Goal: Information Seeking & Learning: Learn about a topic

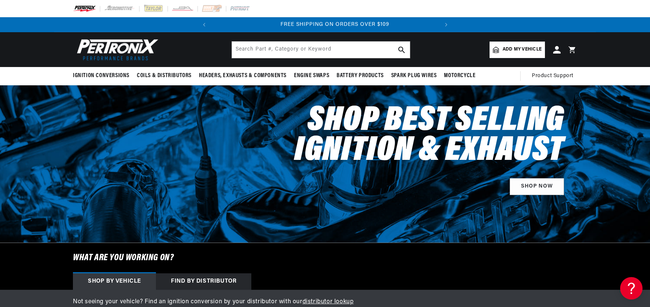
scroll to position [0, 226]
click at [263, 52] on input "text" at bounding box center [321, 50] width 178 height 16
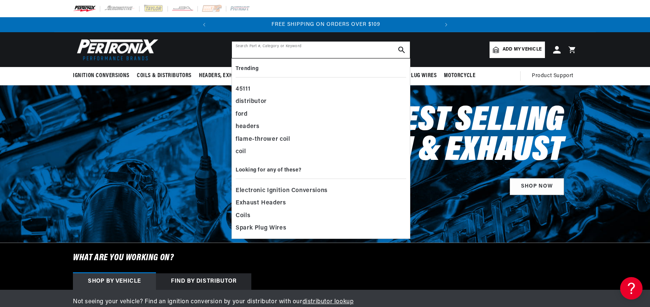
paste input "PNX-D241800"
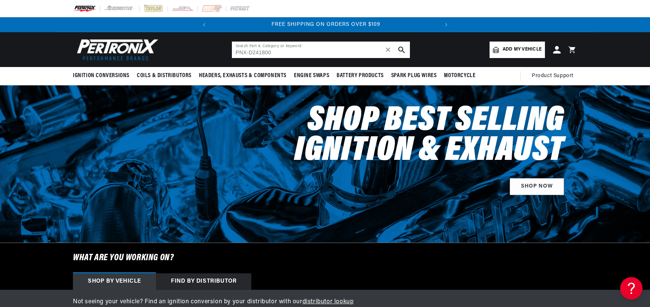
click at [249, 52] on input "PNX-D241800" at bounding box center [321, 50] width 178 height 16
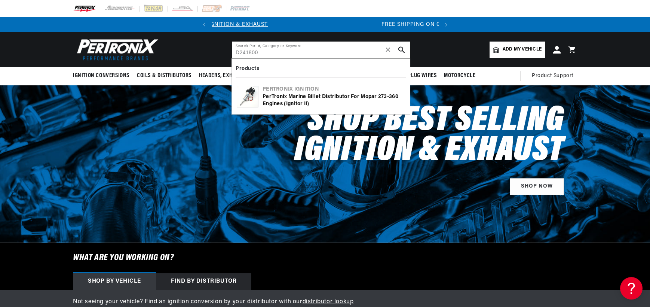
type input "D241800"
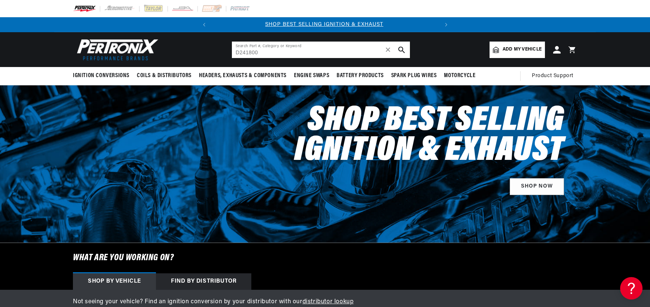
scroll to position [0, 0]
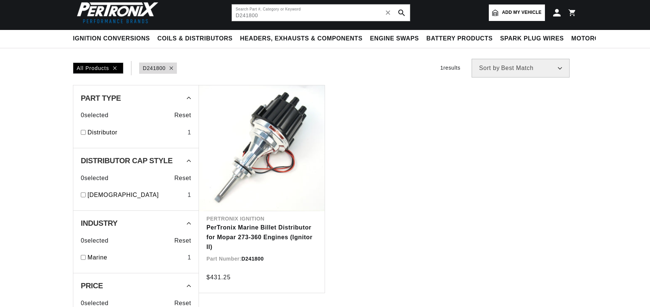
type input "D241800"
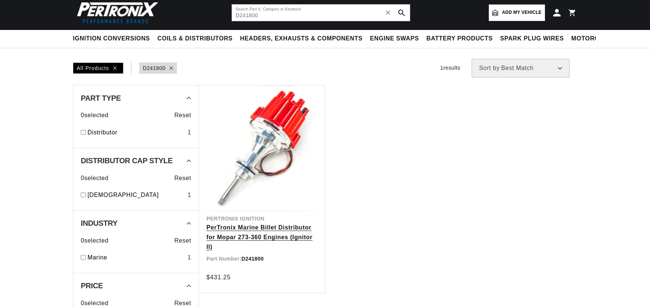
scroll to position [37, 0]
click at [251, 222] on link "PerTronix Marine Billet Distributor for Mopar 273-360 Engines (Ignitor II)" at bounding box center [261, 236] width 111 height 29
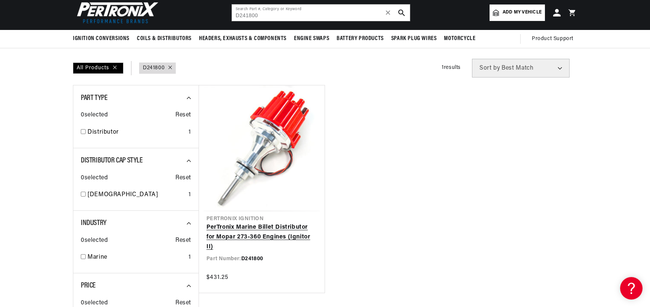
scroll to position [0, 0]
click at [262, 222] on link "PerTronix Marine Billet Distributor for Mopar 273-360 Engines (Ignitor II)" at bounding box center [261, 236] width 111 height 29
click at [264, 233] on link "PerTronix Marine Billet Distributor for Mopar 273-360 Engines (Ignitor II)" at bounding box center [261, 236] width 111 height 29
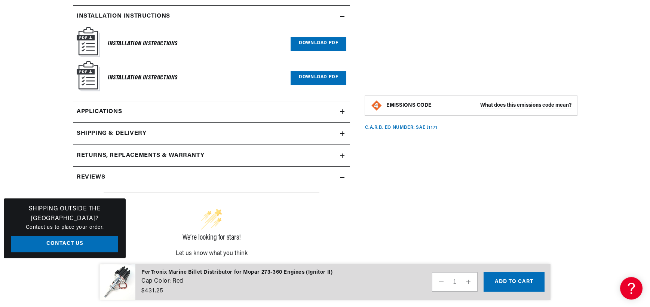
scroll to position [0, 226]
click at [136, 130] on h2 "Shipping & Delivery" at bounding box center [112, 134] width 70 height 10
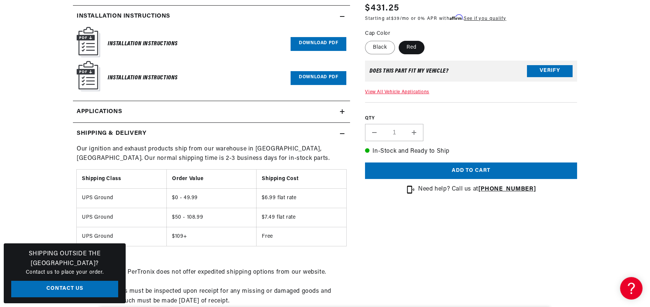
click at [181, 116] on link "Applications" at bounding box center [211, 112] width 277 height 22
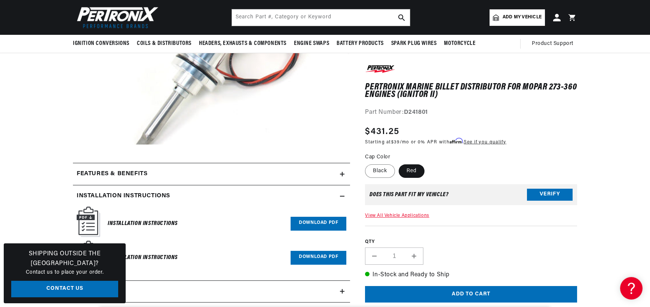
scroll to position [0, 0]
click at [212, 172] on div "Features & Benefits" at bounding box center [206, 174] width 267 height 10
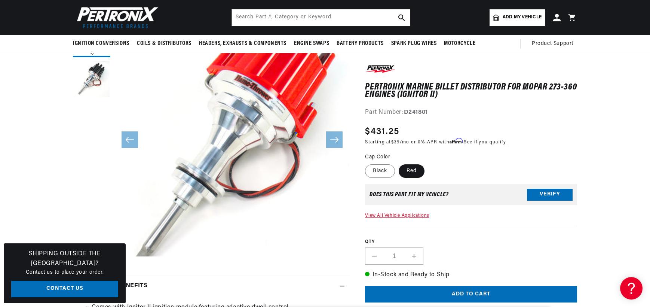
scroll to position [0, 226]
click at [539, 90] on h1 "PerTronix Marine Billet Distributor for Mopar 273-360 Engines (Ignitor II)" at bounding box center [471, 90] width 212 height 15
